Goal: Complete application form

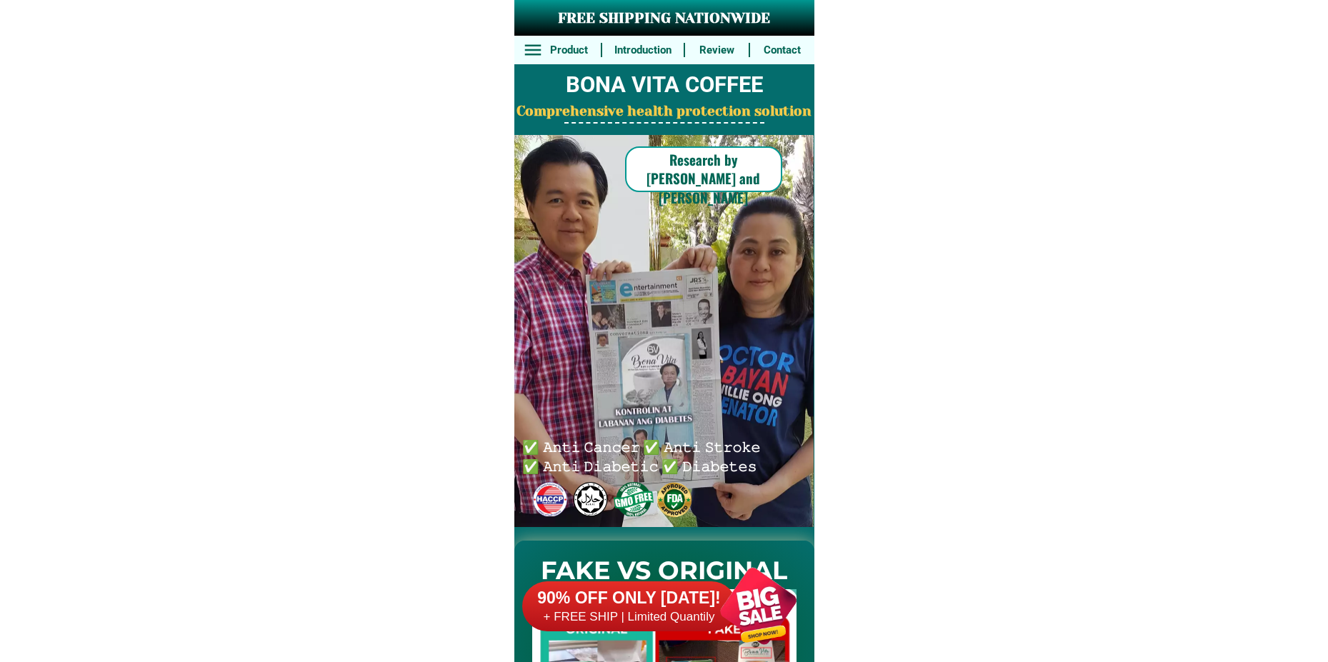
click at [674, 597] on h6 "90% OFF ONLY [DATE]!" at bounding box center [629, 598] width 214 height 21
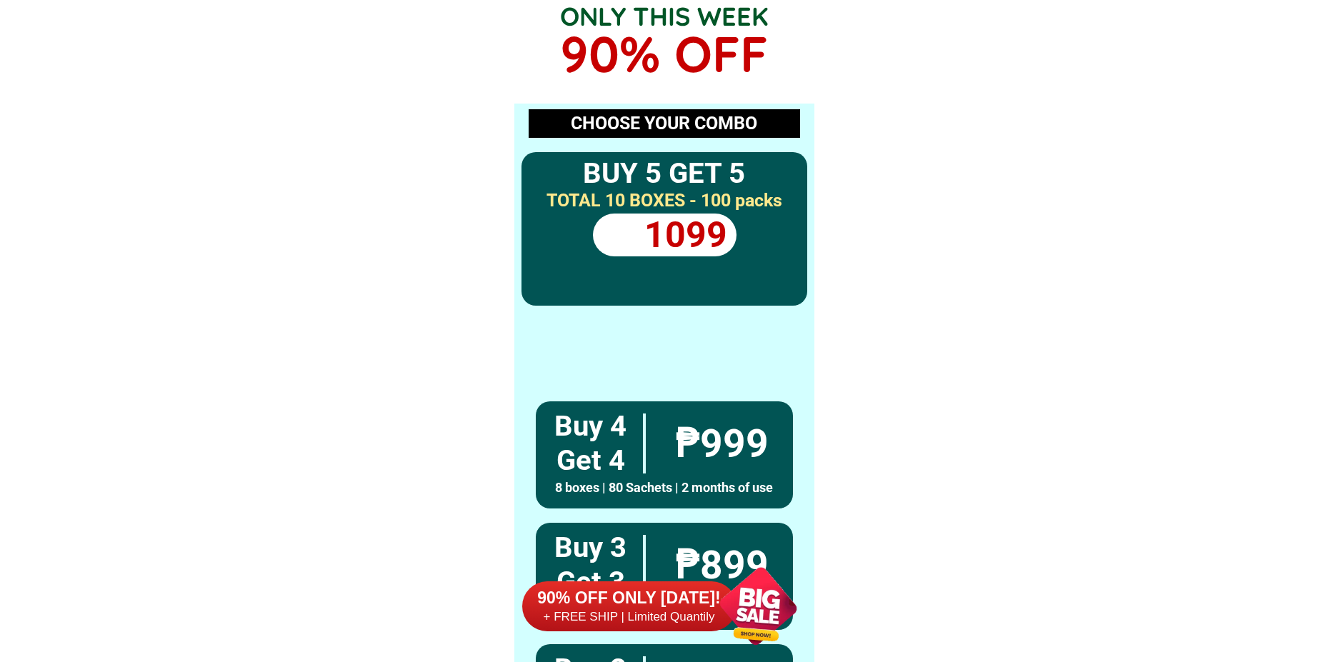
scroll to position [10504, 0]
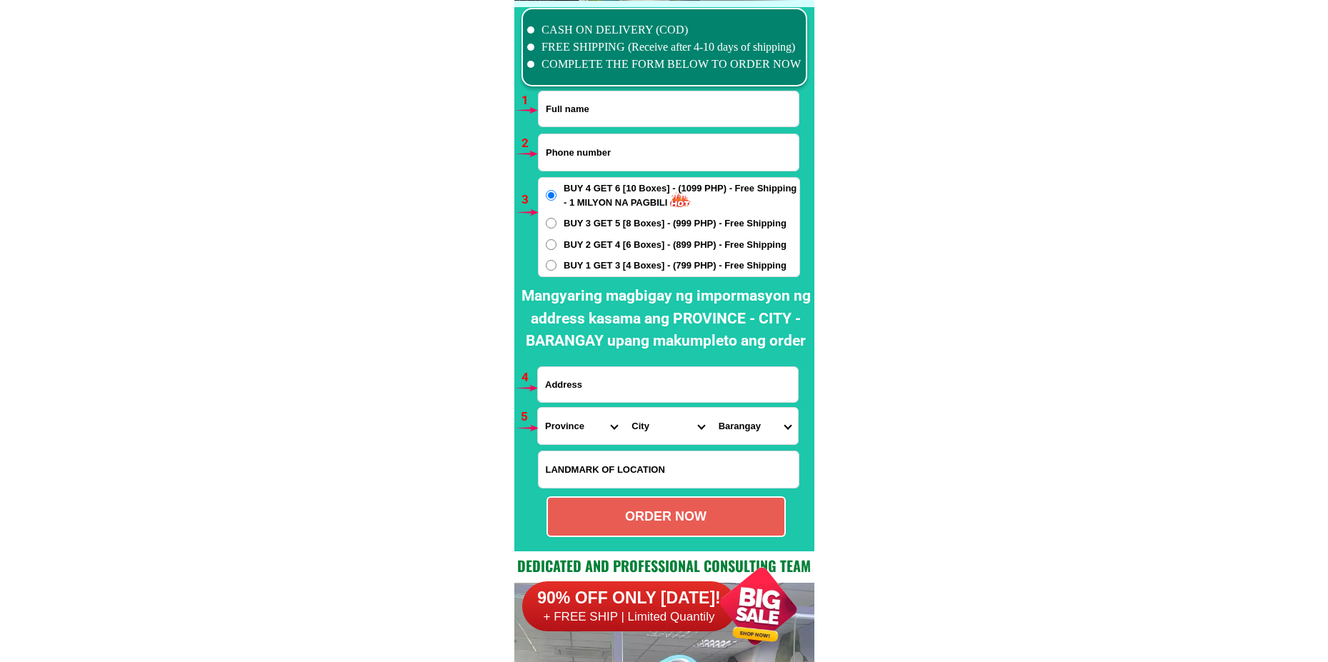
click at [562, 118] on input "Input full_name" at bounding box center [669, 108] width 260 height 35
paste input "[PERSON_NAME]"
type input "[PERSON_NAME]"
click at [585, 159] on input "Input phone_number" at bounding box center [669, 152] width 260 height 36
paste input "09569621184"
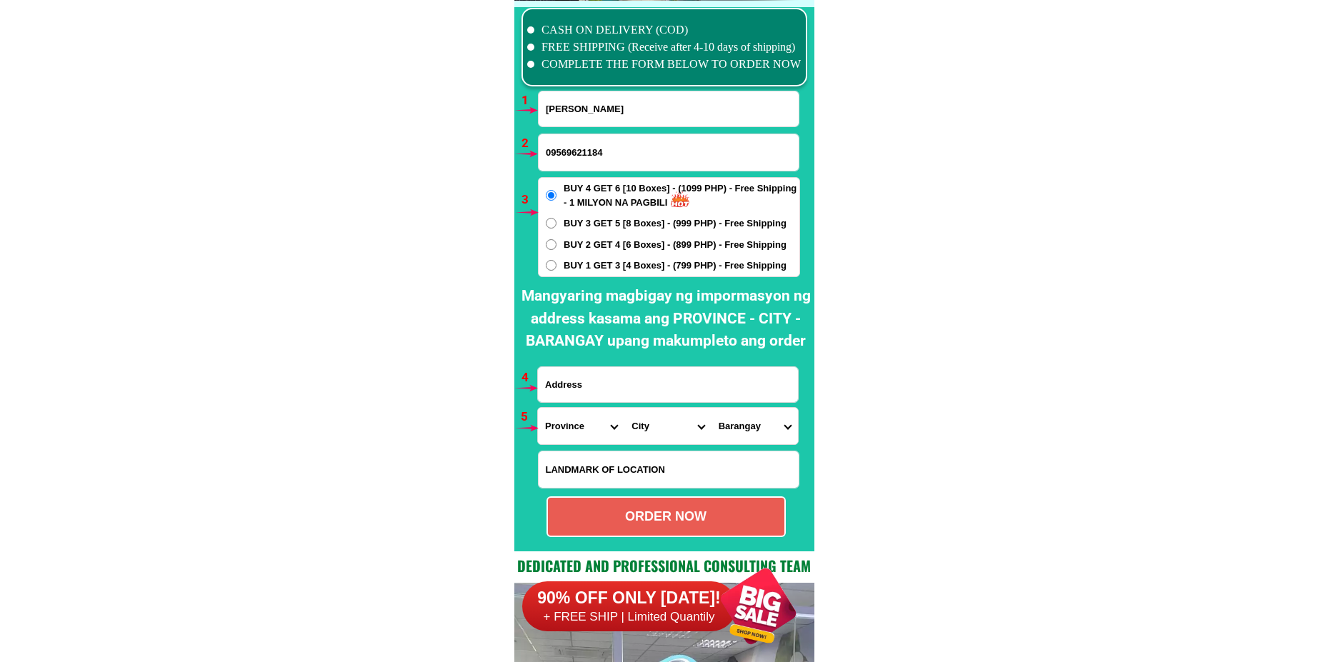
type input "09569621184"
click at [585, 389] on input "Input address" at bounding box center [668, 384] width 260 height 35
paste input "[PERSON_NAME] 362,poruk 4 [GEOGRAPHIC_DATA][PERSON_NAME][PERSON_NAME] tapat ng …"
type input "[PERSON_NAME] 362,poruk 4 [GEOGRAPHIC_DATA][PERSON_NAME][PERSON_NAME] tapat ng …"
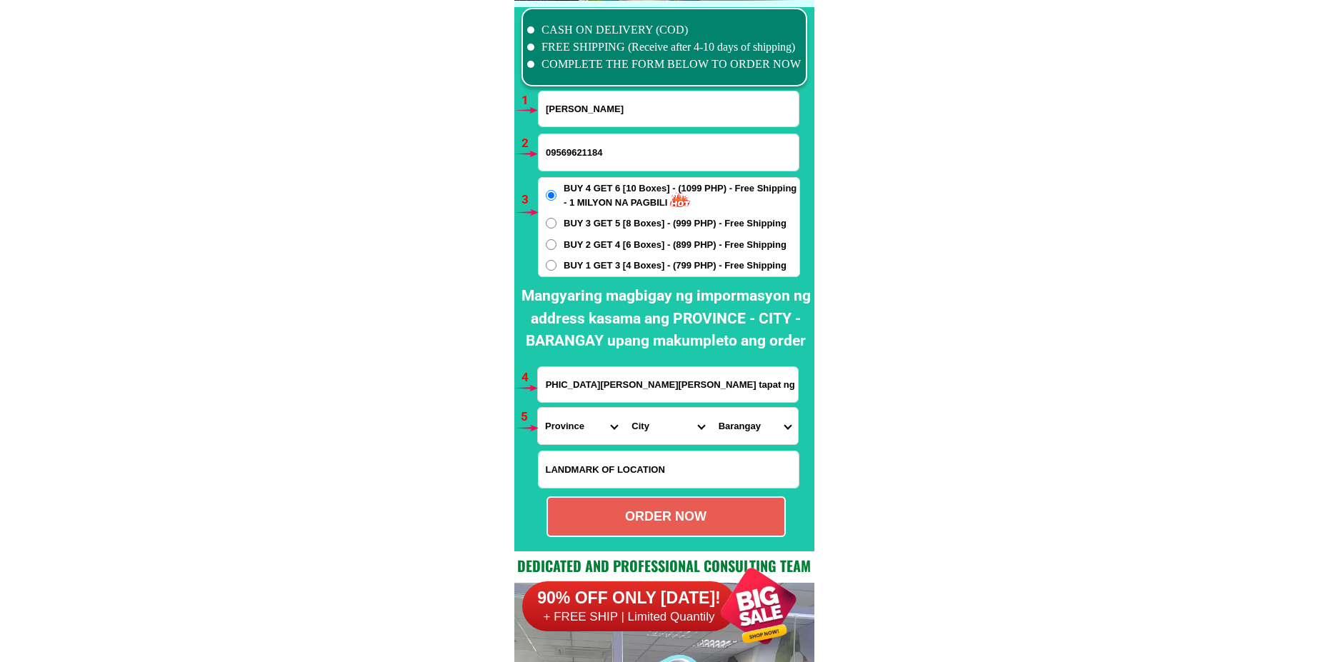
scroll to position [0, 179]
drag, startPoint x: 579, startPoint y: 439, endPoint x: 580, endPoint y: 431, distance: 8.0
click at [579, 434] on select "Province [GEOGRAPHIC_DATA] [GEOGRAPHIC_DATA] [GEOGRAPHIC_DATA] [GEOGRAPHIC_DATA…" at bounding box center [581, 426] width 86 height 36
select select "63_779"
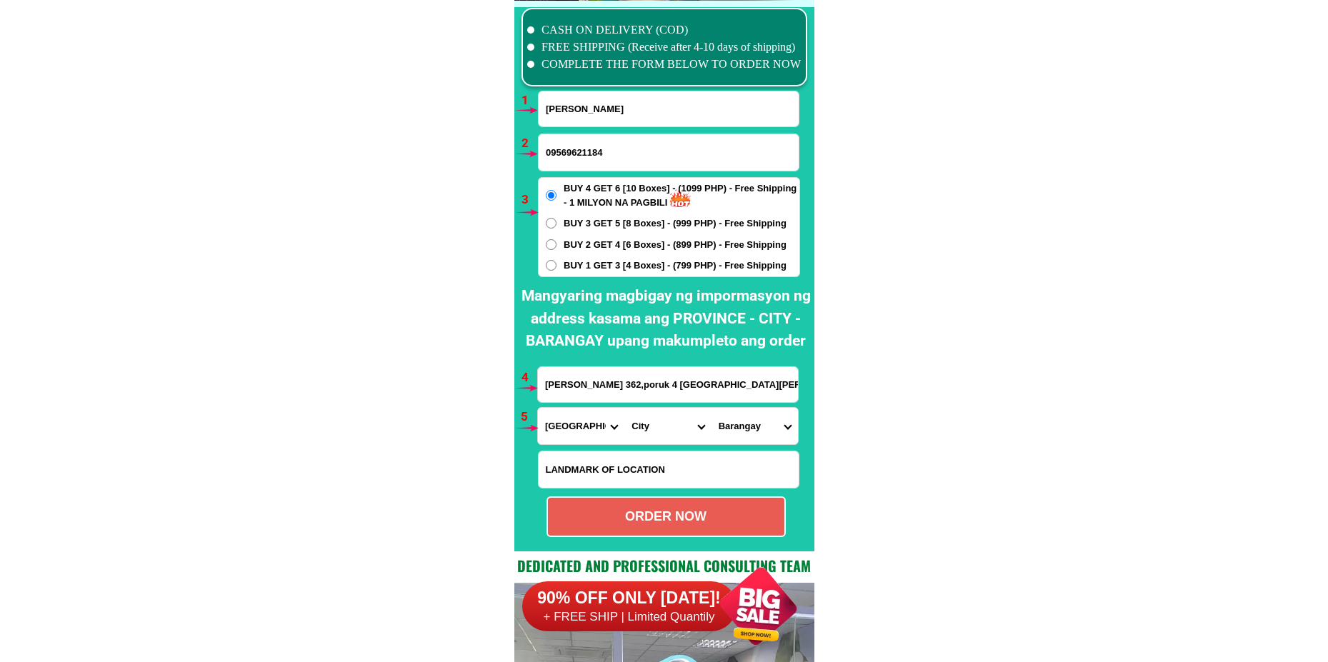
click at [538, 408] on select "Province [GEOGRAPHIC_DATA] [GEOGRAPHIC_DATA] [GEOGRAPHIC_DATA] [GEOGRAPHIC_DATA…" at bounding box center [581, 426] width 86 height 36
click at [649, 429] on select "City [GEOGRAPHIC_DATA]-city [GEOGRAPHIC_DATA] Arayat Bacolor [GEOGRAPHIC_DATA] …" at bounding box center [667, 426] width 86 height 36
select select "63_7793859"
click at [624, 408] on select "City [GEOGRAPHIC_DATA]-city [GEOGRAPHIC_DATA] Arayat Bacolor [GEOGRAPHIC_DATA] …" at bounding box center [667, 426] width 86 height 36
click at [756, 433] on select "[GEOGRAPHIC_DATA][PERSON_NAME] [GEOGRAPHIC_DATA][PERSON_NAME][PERSON_NAME] [GEO…" at bounding box center [754, 426] width 86 height 36
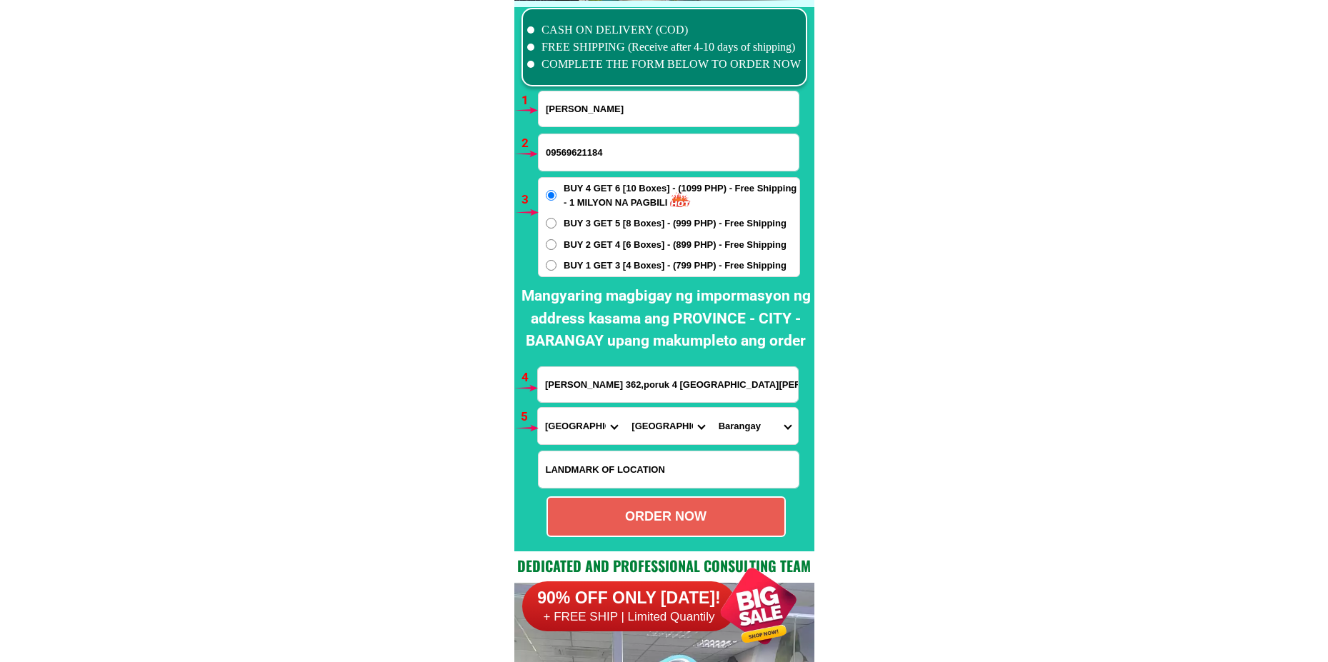
select select "63_77938597438"
click at [711, 408] on select "[GEOGRAPHIC_DATA][PERSON_NAME] [GEOGRAPHIC_DATA][PERSON_NAME][PERSON_NAME] [GEO…" at bounding box center [754, 426] width 86 height 36
click at [695, 514] on div "ORDER NOW" at bounding box center [666, 516] width 236 height 19
radio input "true"
